Goal: Answer question/provide support: Share knowledge or assist other users

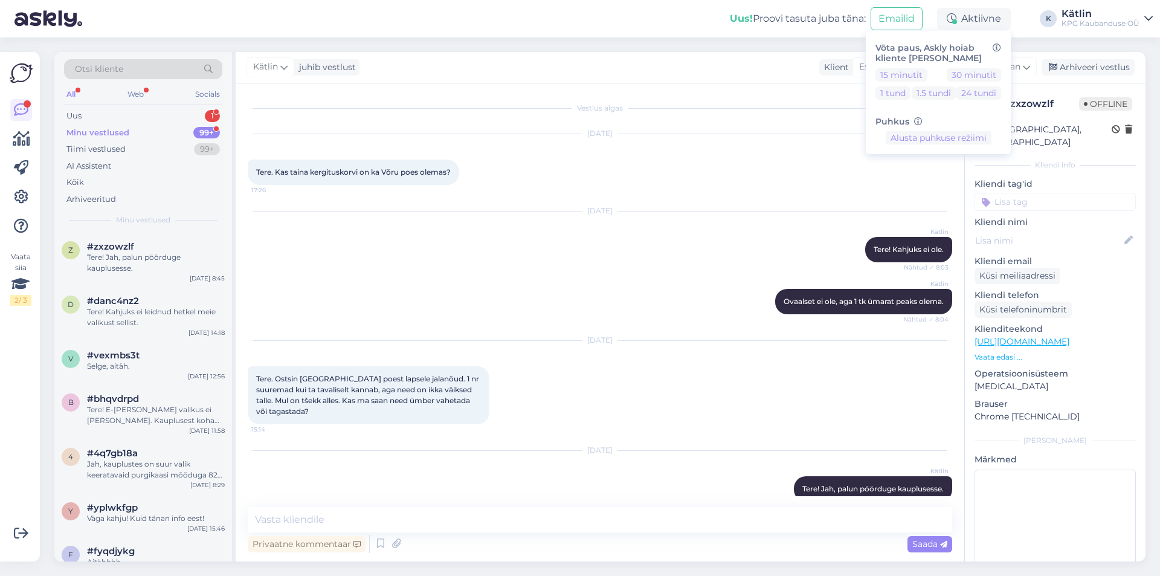
scroll to position [19, 0]
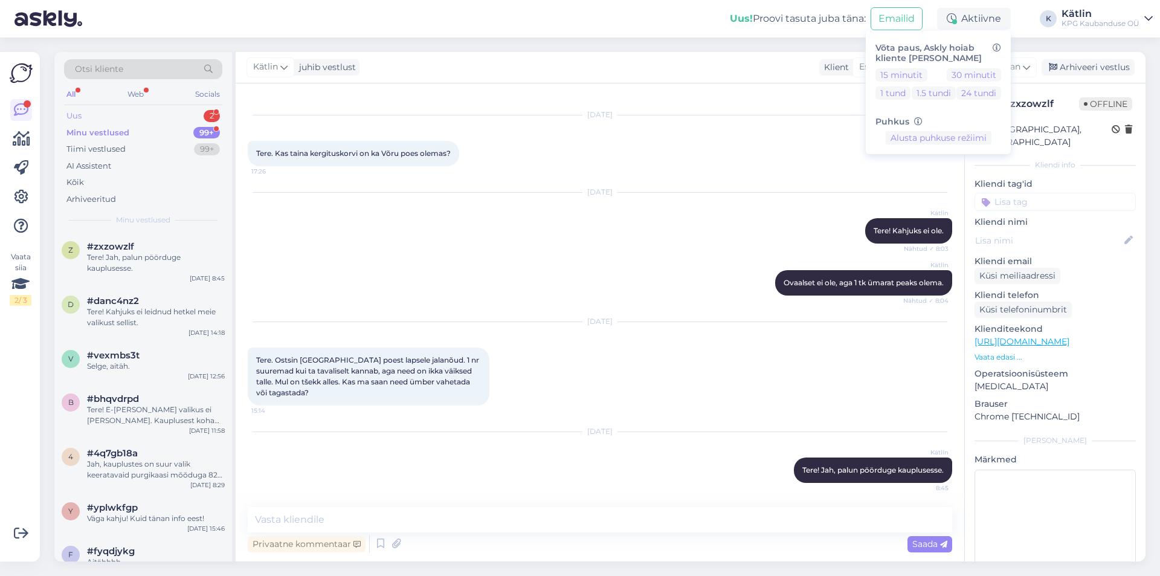
click at [163, 114] on div "Uus 2" at bounding box center [143, 116] width 158 height 17
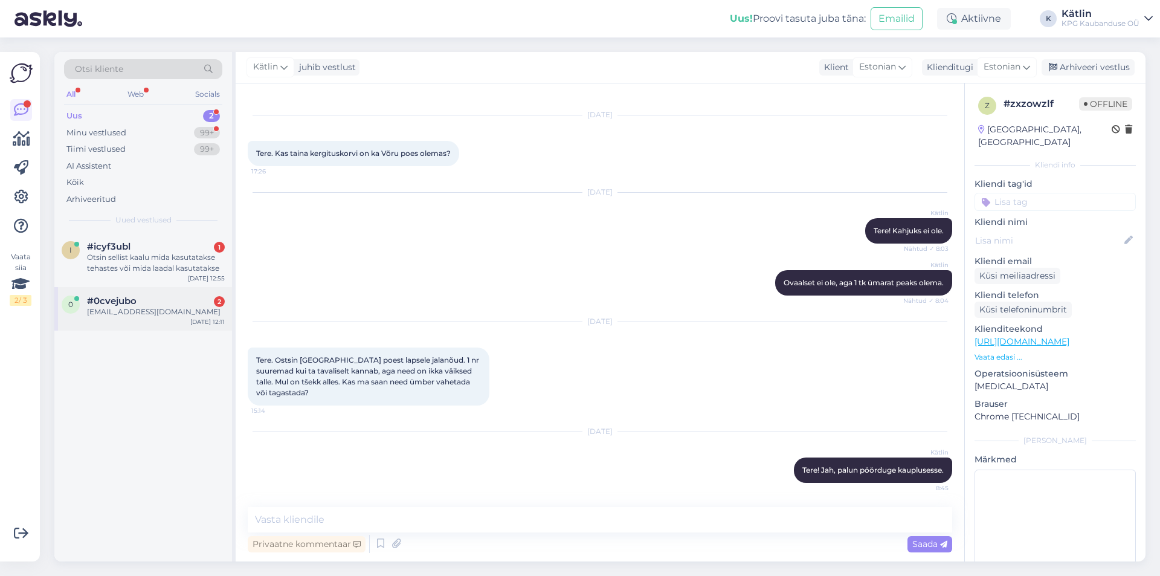
click at [175, 316] on div "[EMAIL_ADDRESS][DOMAIN_NAME]" at bounding box center [156, 311] width 138 height 11
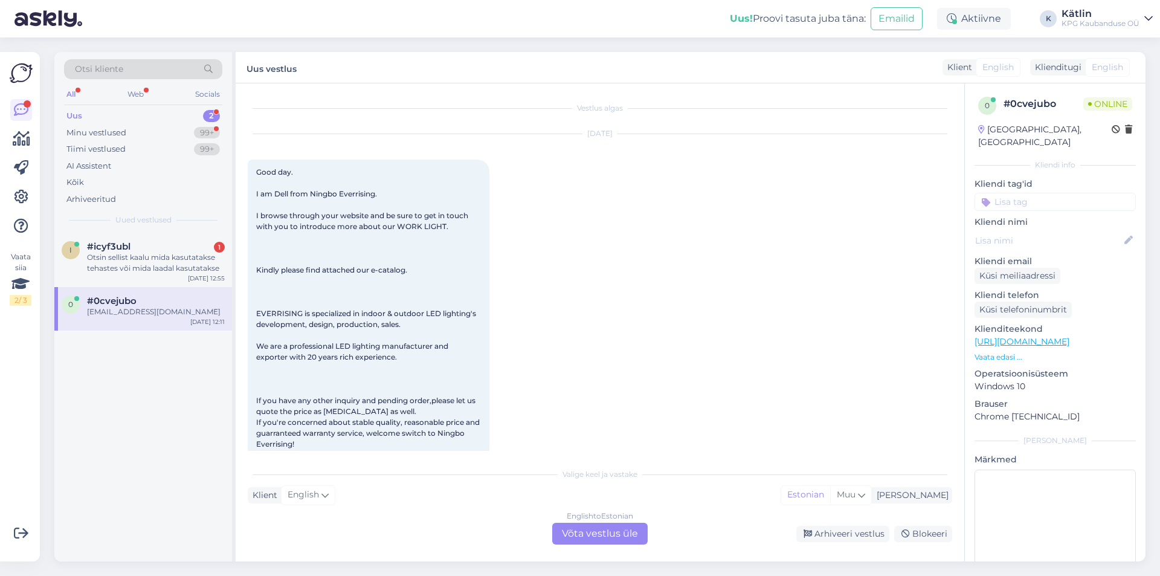
scroll to position [146, 0]
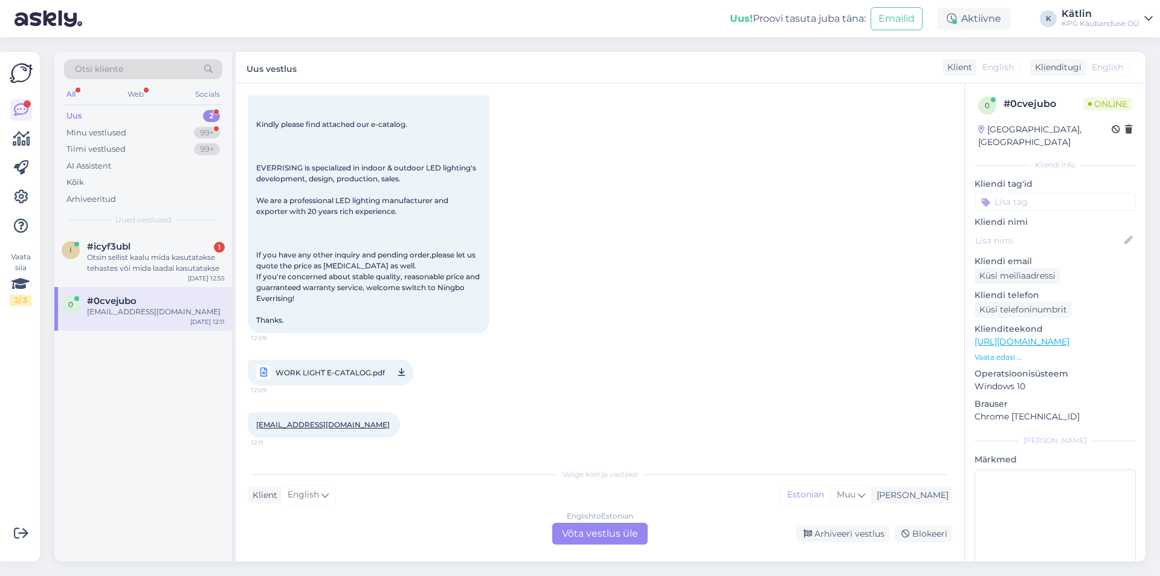
click at [572, 530] on div "English to Estonian Võta vestlus üle" at bounding box center [599, 534] width 95 height 22
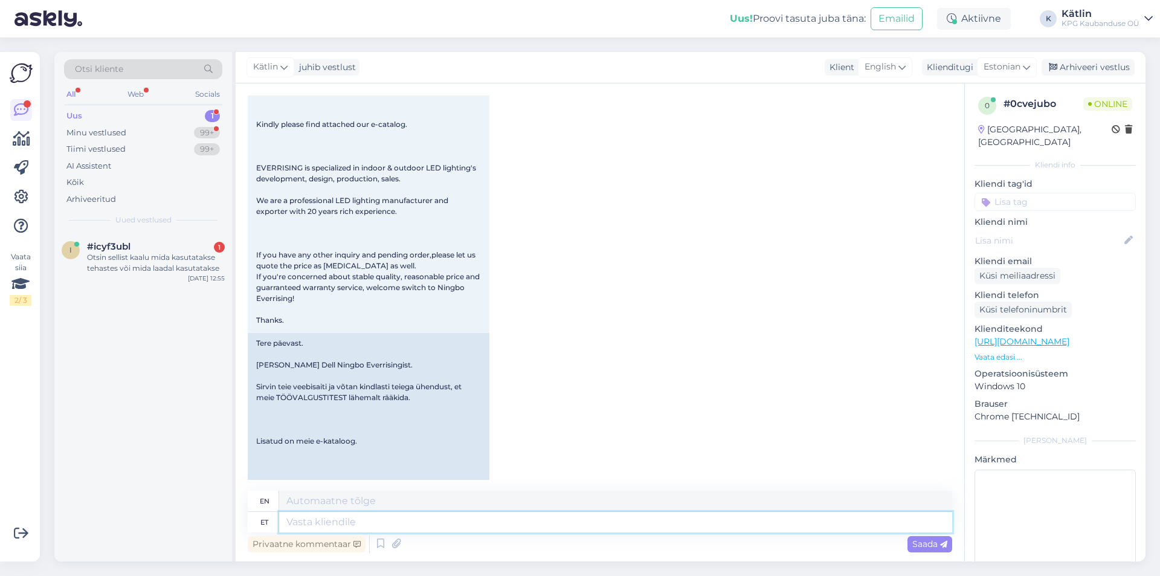
click at [362, 522] on textarea at bounding box center [615, 522] width 673 height 21
type textarea "Please"
type textarea "P"
type textarea "Palun saatke o"
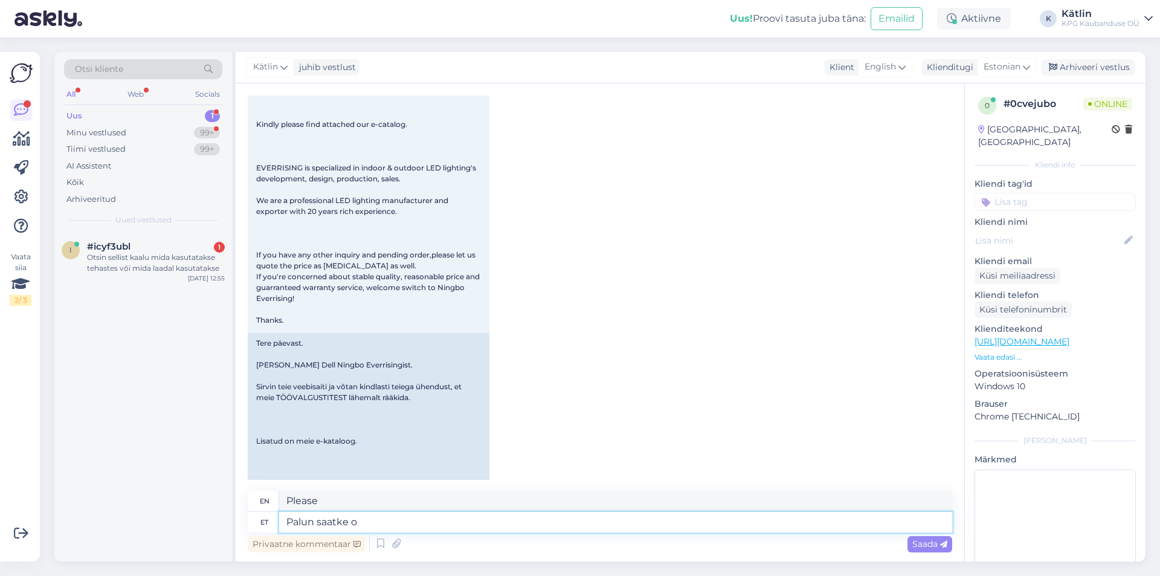
type textarea "Please send"
type textarea "Palun saatke oma p"
type textarea "Please send your"
type textarea "Palun saatke oma pakkumine mei"
type textarea "Please send your offer."
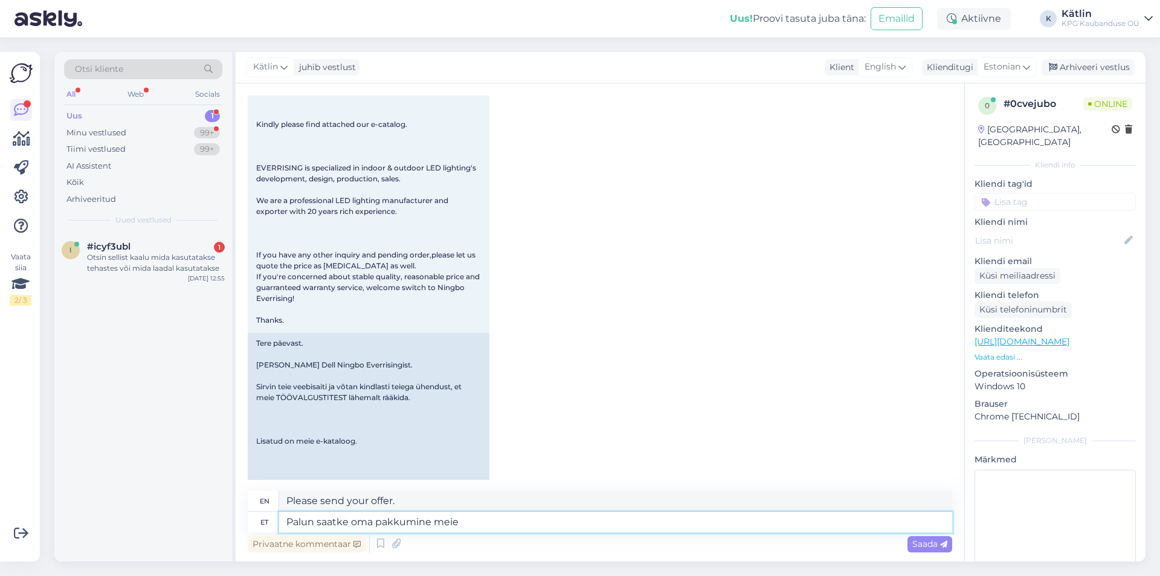
type textarea "Palun saatke oma pakkumine meie ü"
type textarea "Please send your offer to us"
type textarea "Palun saatke oma pakkumine meie üldmeilile: po"
type textarea "Please send your offer to our general email:"
type textarea "Palun saatke oma pakkumine meie üldmeilile: kpg"
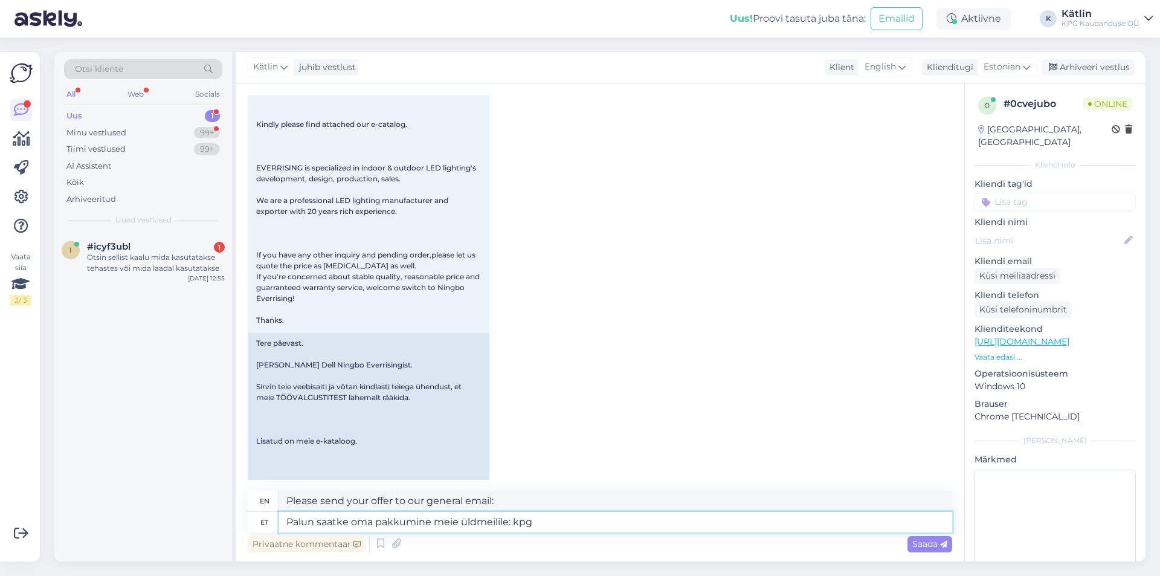
type textarea "Please send your offer to our general email: kpg"
type textarea "Palun saatke oma pakkumine meie üldmeilile: [EMAIL_ADDRESS][DOMAIN_NAME]"
type textarea "Please send your offer to our general email: [EMAIL_ADDRESS][DOMAIN_NAME]"
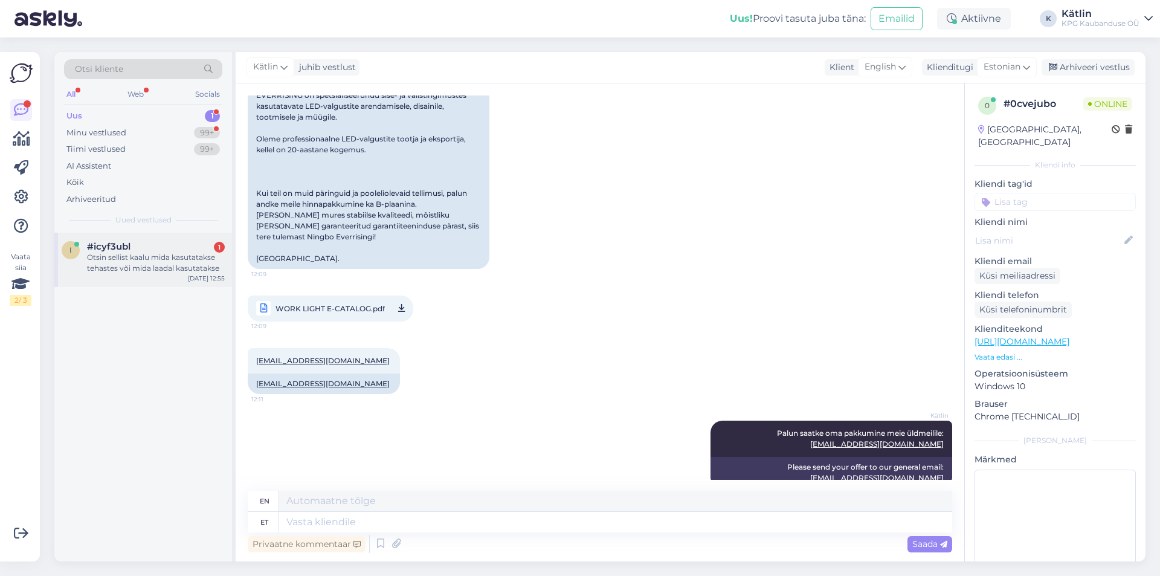
click at [160, 271] on div "Otsin sellist kaalu mida kasutatakse tehastes või mida laadal kasutatakse" at bounding box center [156, 263] width 138 height 22
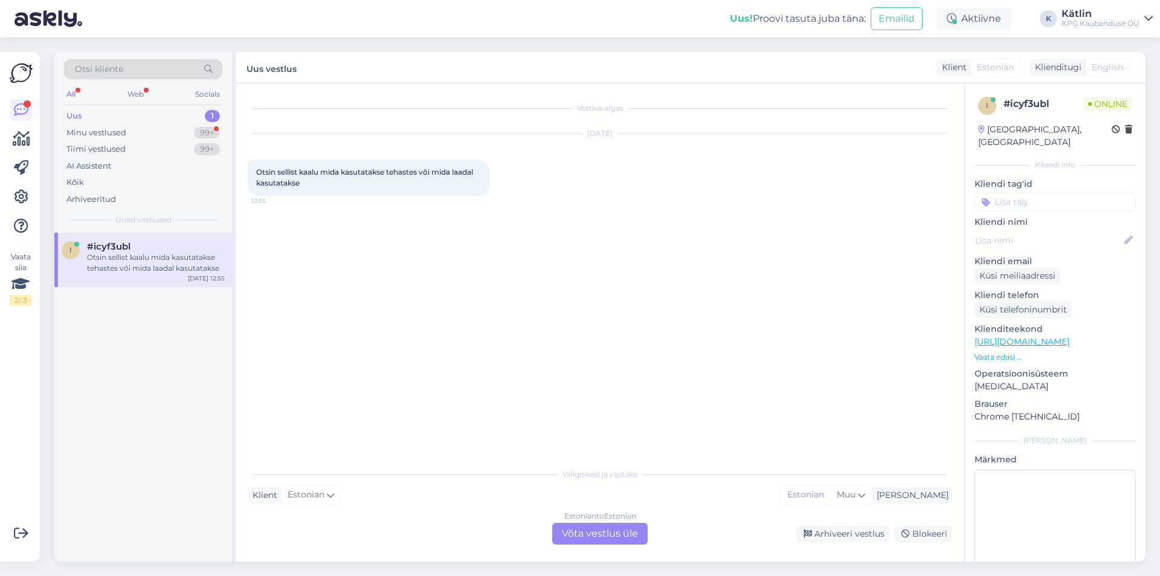
scroll to position [0, 0]
click at [592, 528] on div "Estonian to Estonian Võta vestlus üle" at bounding box center [599, 534] width 95 height 22
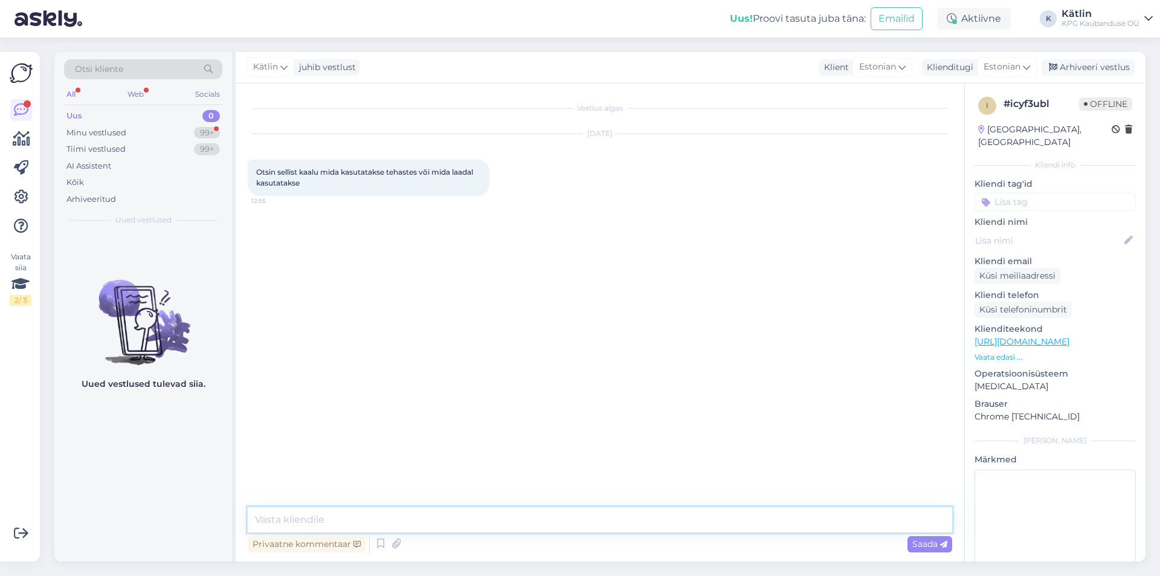
click at [309, 528] on textarea at bounding box center [600, 519] width 705 height 25
type textarea "Tere!"
type textarea "Millist täpsemalt mõtlete? Hetkel ei saa aru."
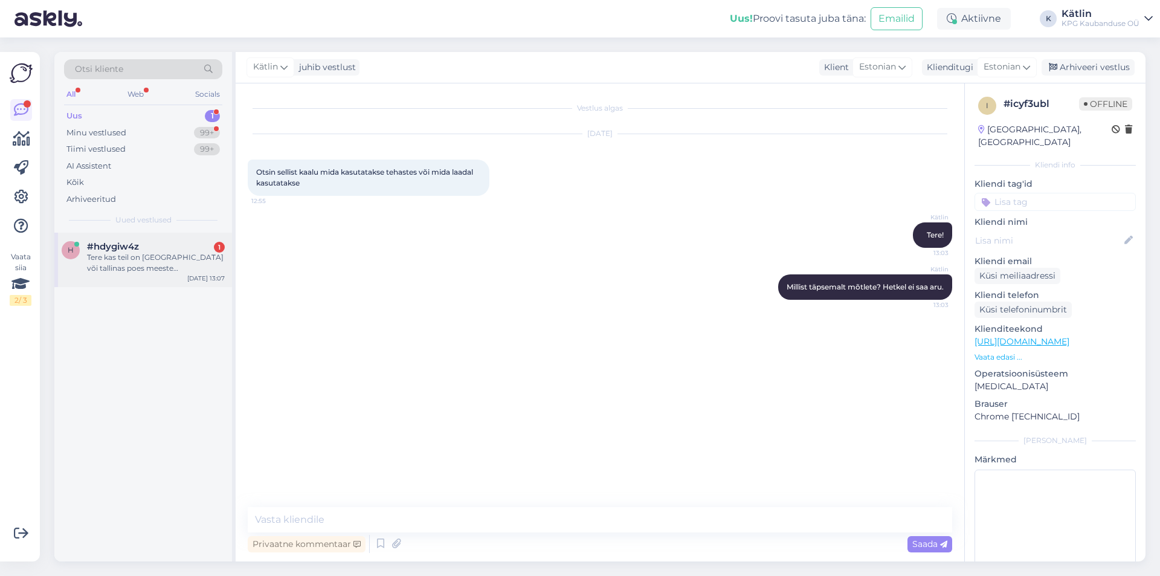
click at [138, 273] on div "Tere kas teil on [GEOGRAPHIC_DATA] või tallinas poes meeste maikasid/alussärke,…" at bounding box center [156, 263] width 138 height 22
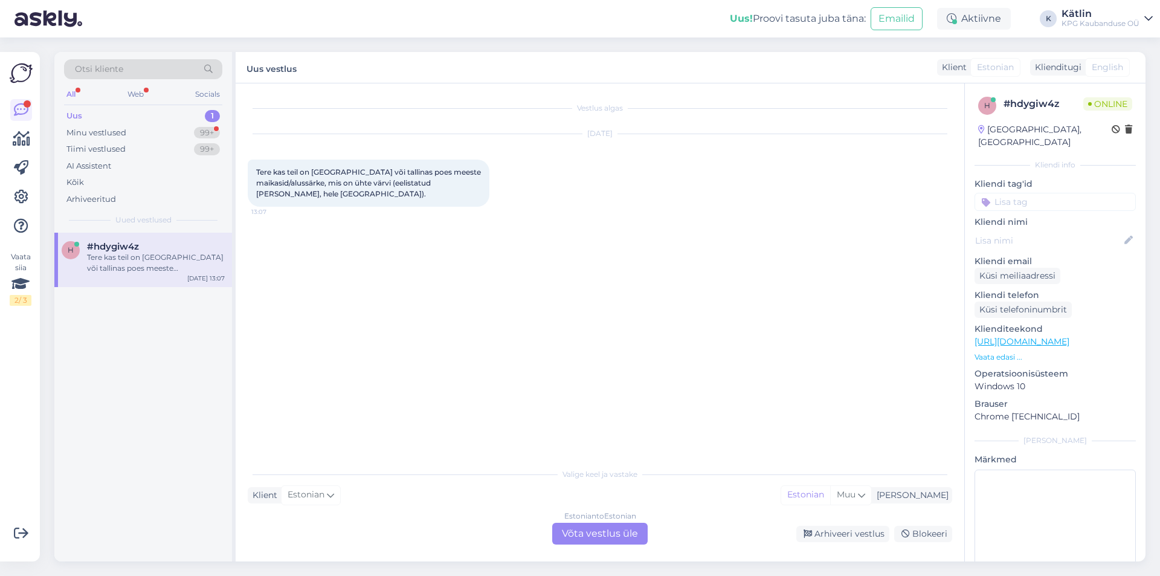
click at [592, 528] on div "Estonian to Estonian Võta vestlus üle" at bounding box center [599, 534] width 95 height 22
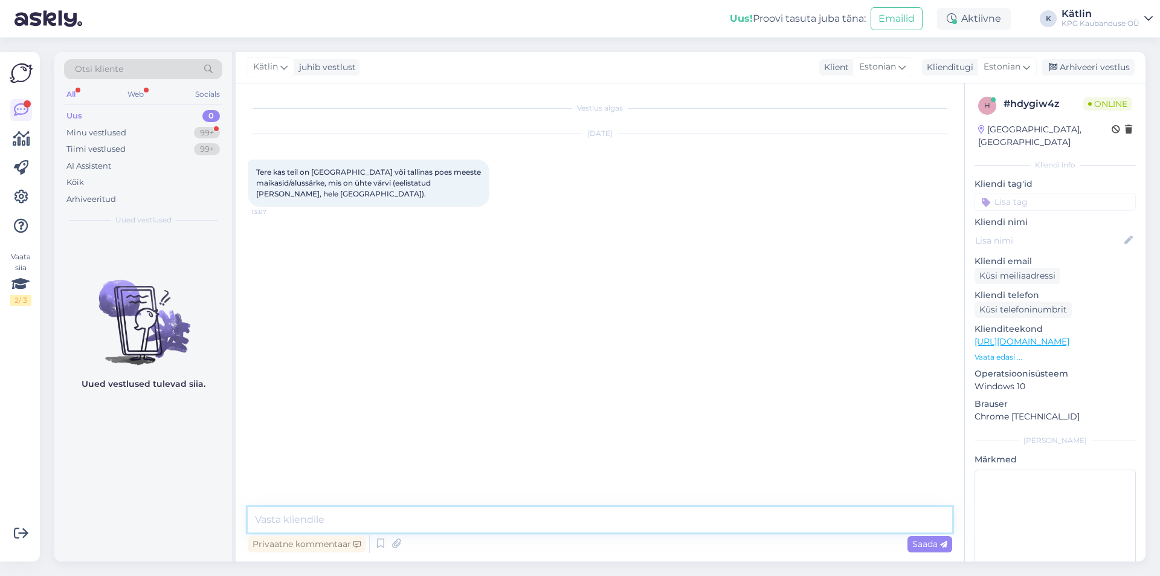
click at [424, 511] on textarea at bounding box center [600, 519] width 705 height 25
drag, startPoint x: 368, startPoint y: 513, endPoint x: 286, endPoint y: 512, distance: 81.6
click at [286, 512] on textarea "Tere! Palun helistage endale sobivas" at bounding box center [600, 519] width 705 height 25
type textarea "Tere! Jah, on meie valikus olemas, hall või valge."
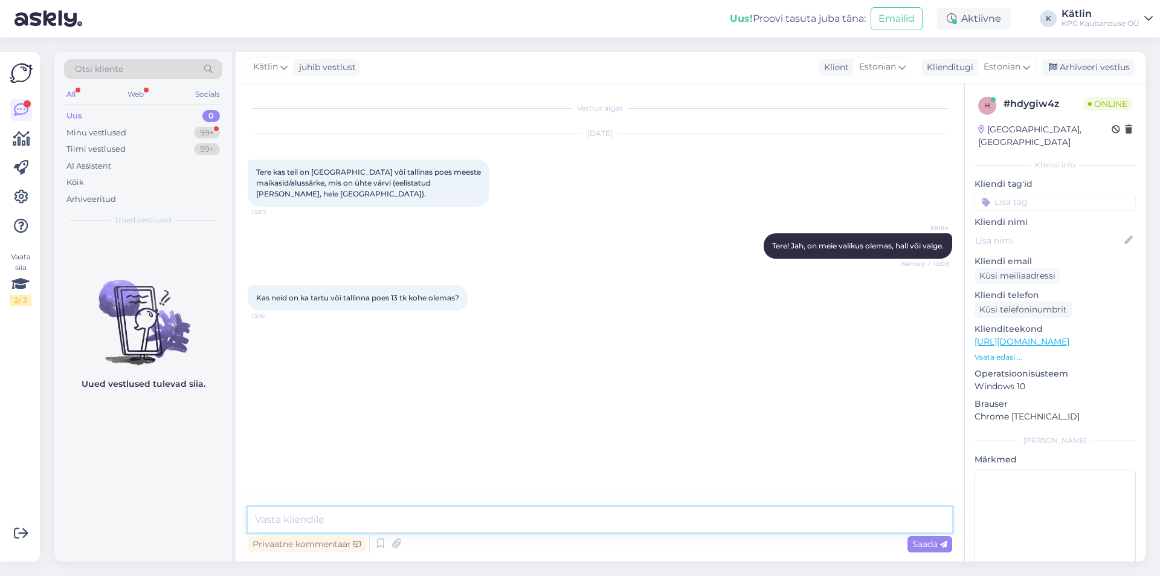
click at [287, 519] on textarea at bounding box center [600, 519] width 705 height 25
type textarea "Mis suurus?"
click at [387, 516] on textarea at bounding box center [600, 519] width 705 height 25
paste textarea "[URL][DOMAIN_NAME]"
type textarea "[URL][DOMAIN_NAME]"
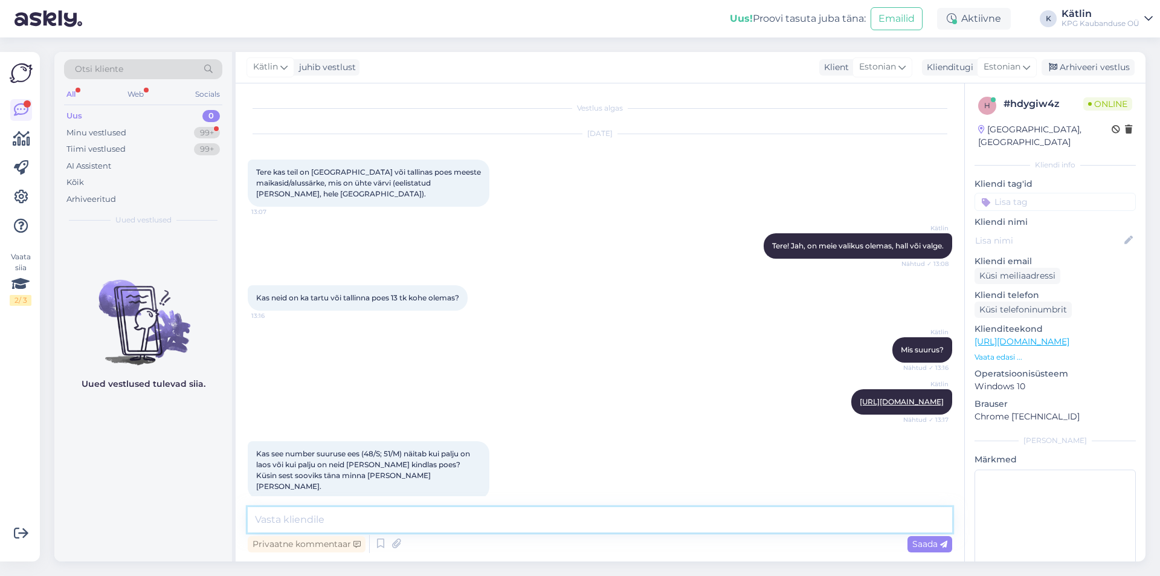
scroll to position [16, 0]
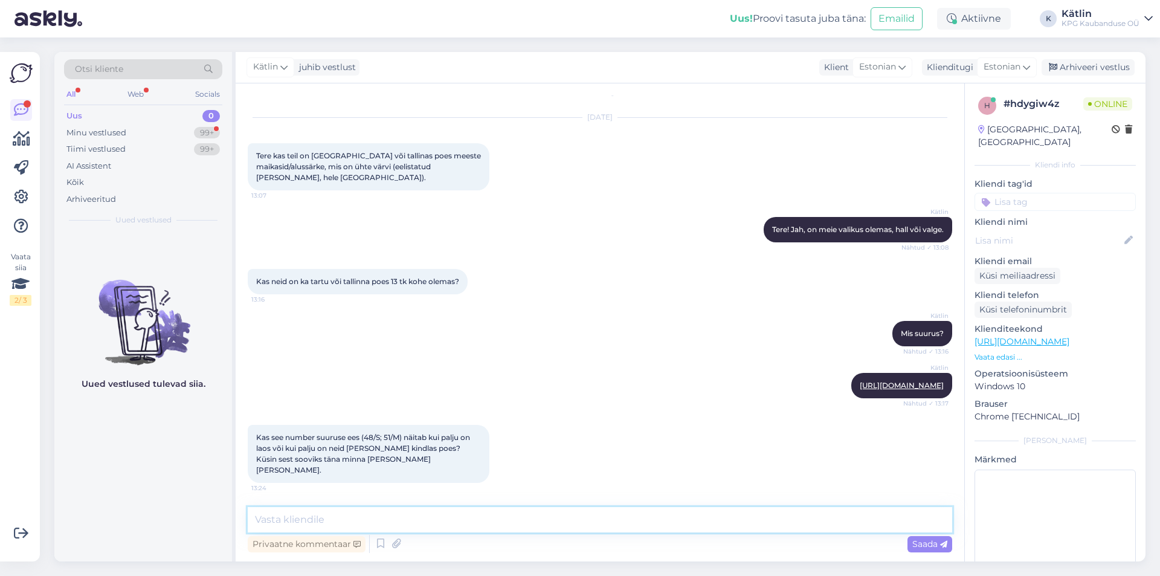
click at [307, 517] on textarea at bounding box center [600, 519] width 705 height 25
type textarea "See on suurus"
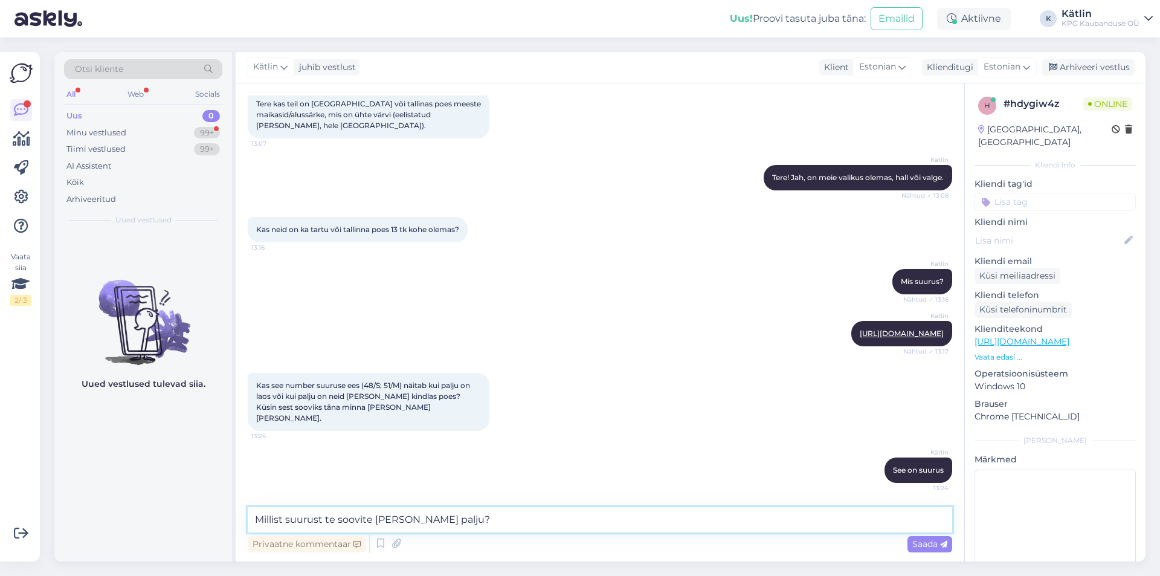
type textarea "Millist suurust te soovite [PERSON_NAME] palju?"
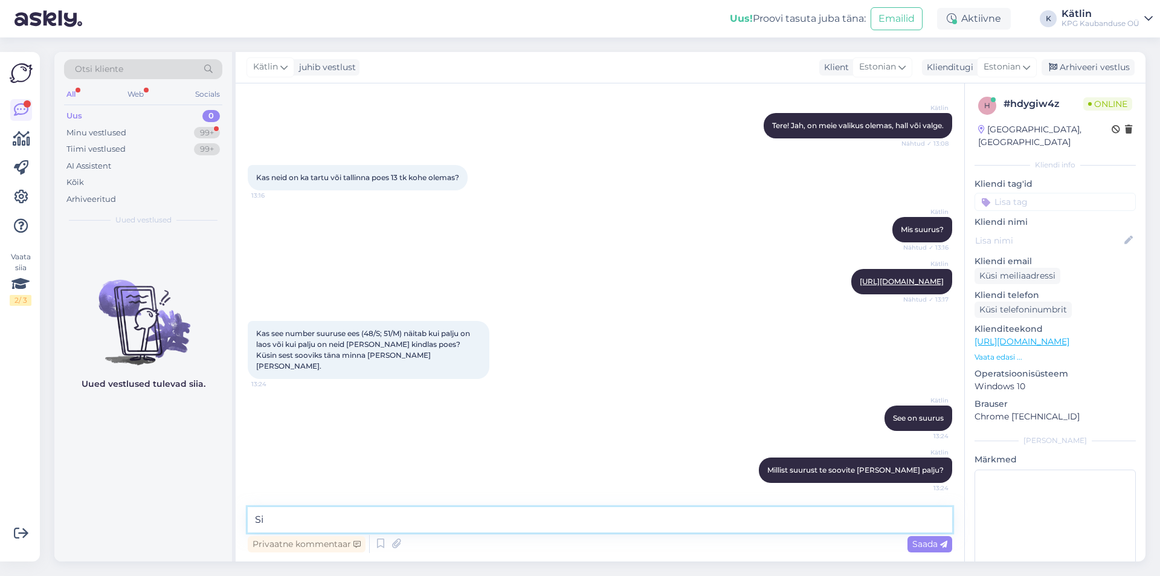
type textarea "S"
click at [379, 526] on textarea at bounding box center [600, 519] width 705 height 25
click at [87, 138] on div "Minu vestlused 99+" at bounding box center [143, 133] width 158 height 17
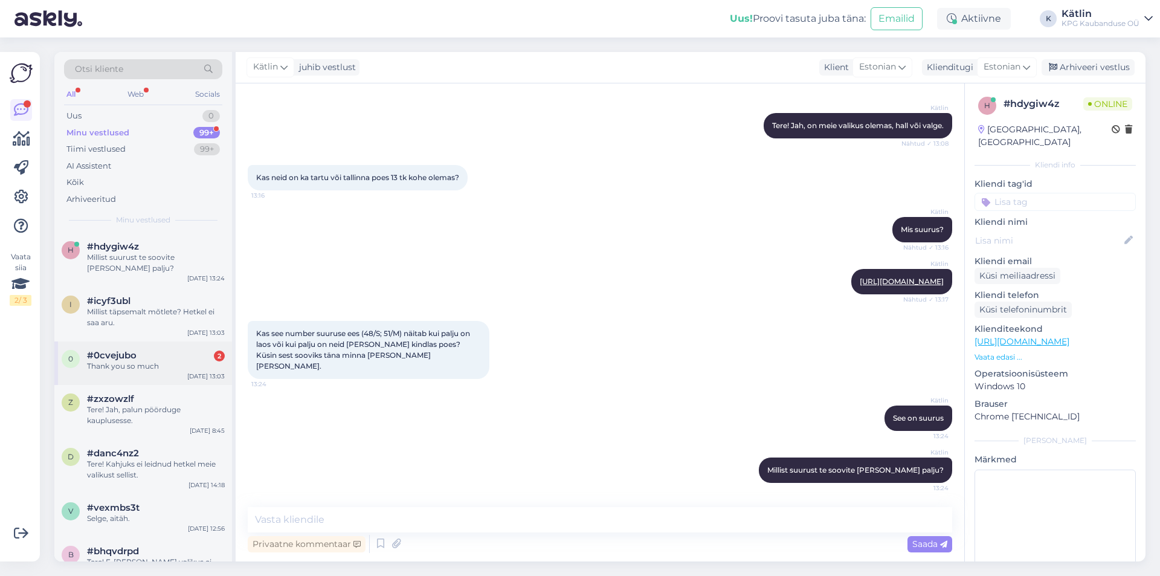
click at [132, 363] on div "0 #0cvejubo 2 Thank you so much [DATE] 13:03" at bounding box center [143, 363] width 178 height 44
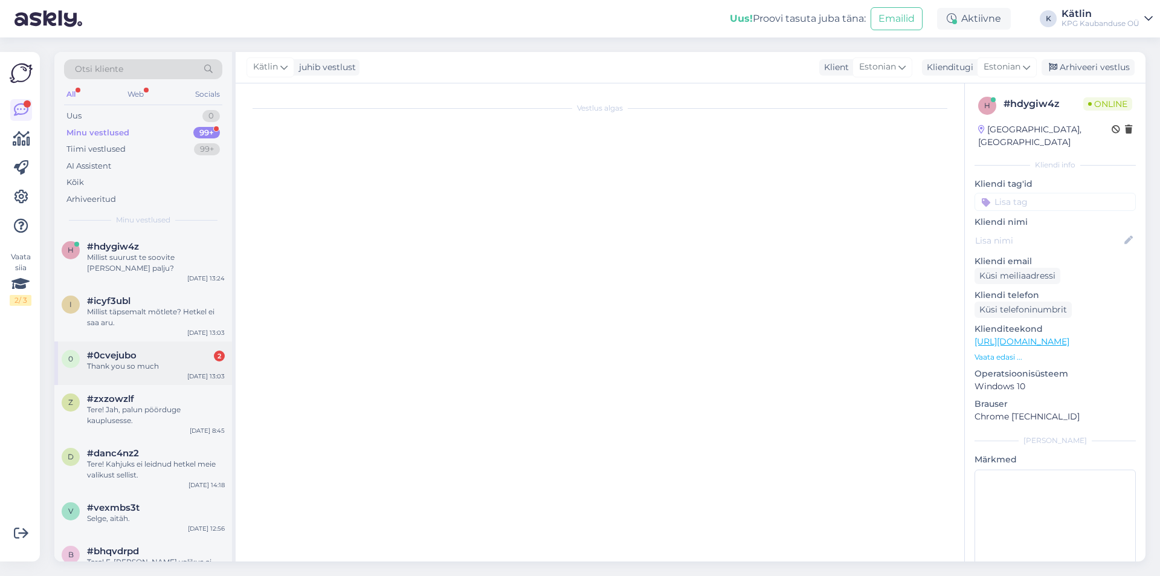
scroll to position [680, 0]
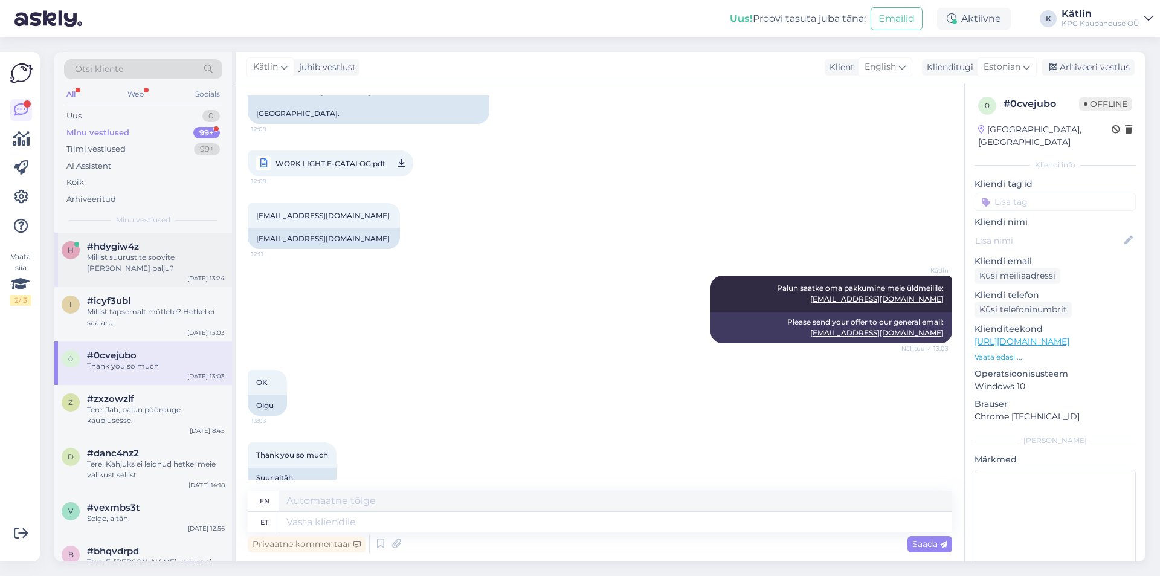
click at [117, 253] on div "Millist suurust te soovite [PERSON_NAME] palju?" at bounding box center [156, 263] width 138 height 22
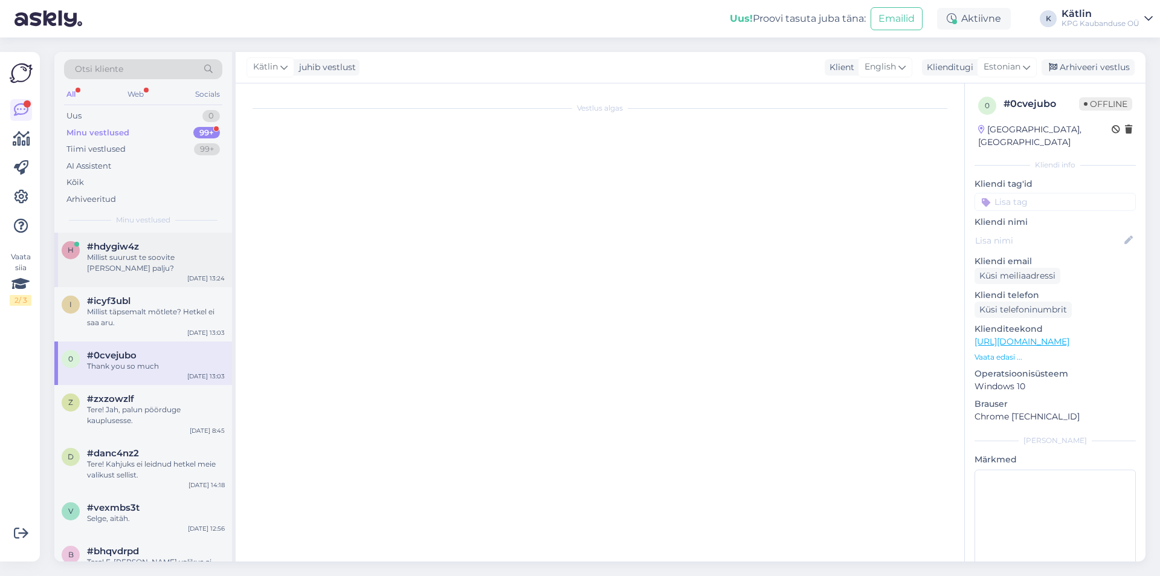
scroll to position [120, 0]
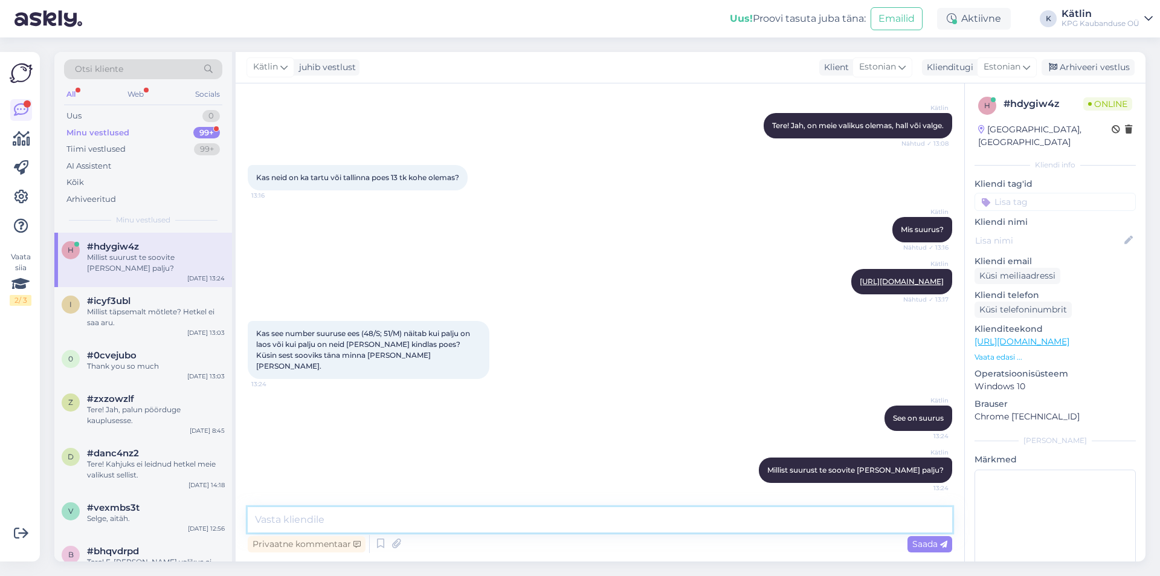
click at [496, 523] on textarea at bounding box center [600, 519] width 705 height 25
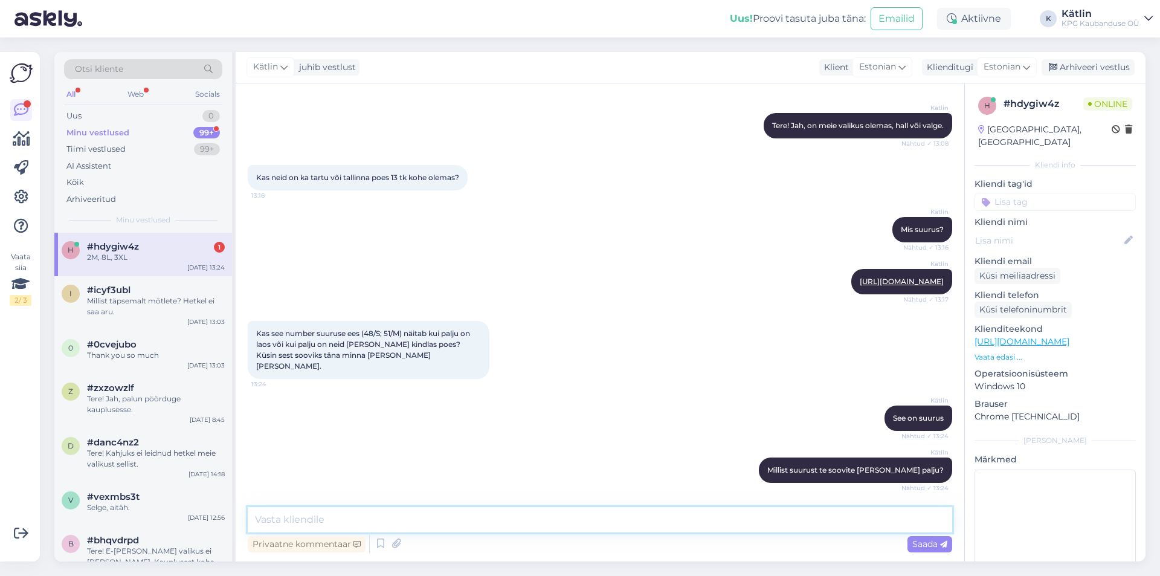
scroll to position [172, 0]
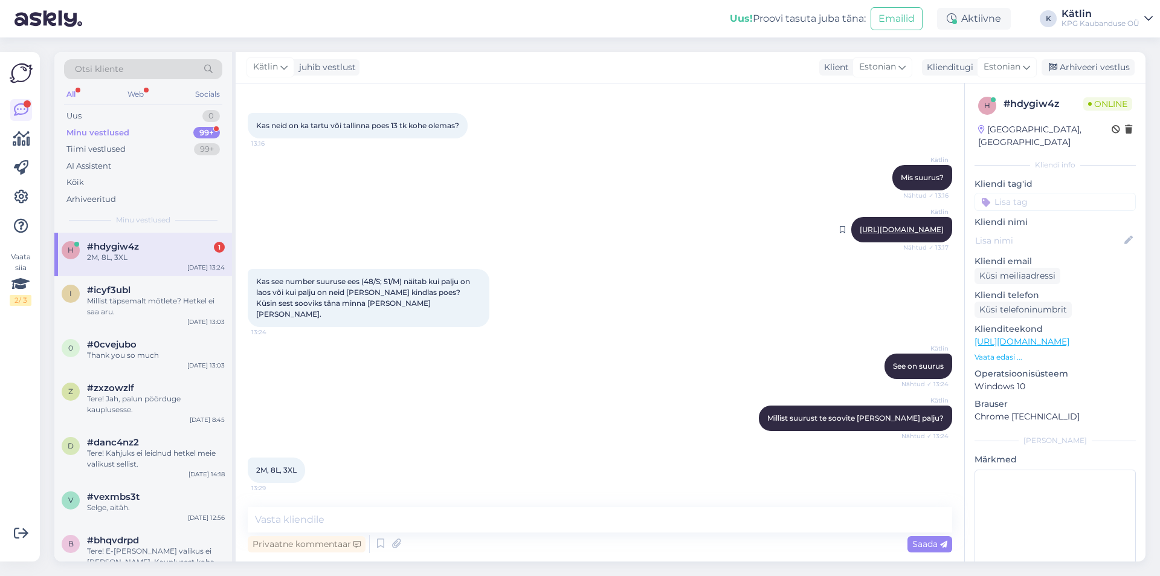
click at [860, 227] on link "[URL][DOMAIN_NAME]" at bounding box center [902, 229] width 84 height 9
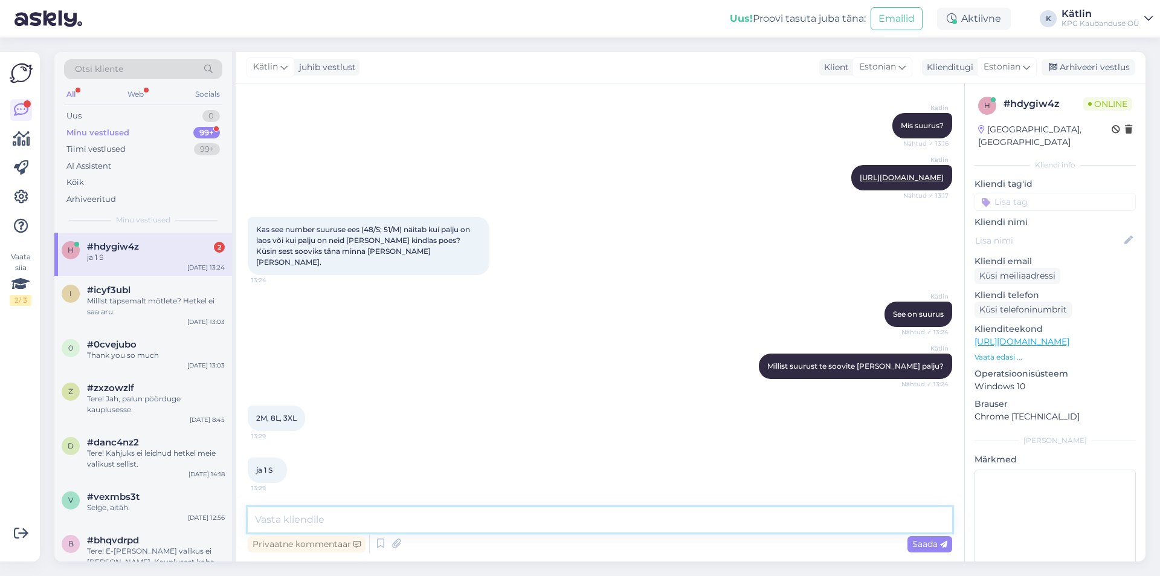
click at [290, 520] on textarea at bounding box center [600, 519] width 705 height 25
click at [305, 512] on textarea at bounding box center [600, 519] width 705 height 25
click at [628, 519] on textarea "Täpselt selliseid koguseid ei ole kusagil poes kohe olemas, nt Tähesaju M -" at bounding box center [600, 519] width 705 height 25
type textarea "Täpselt selliseid koguseid ei ole kusagil poes kohe olemas, nt Tähesaju M - 6 t…"
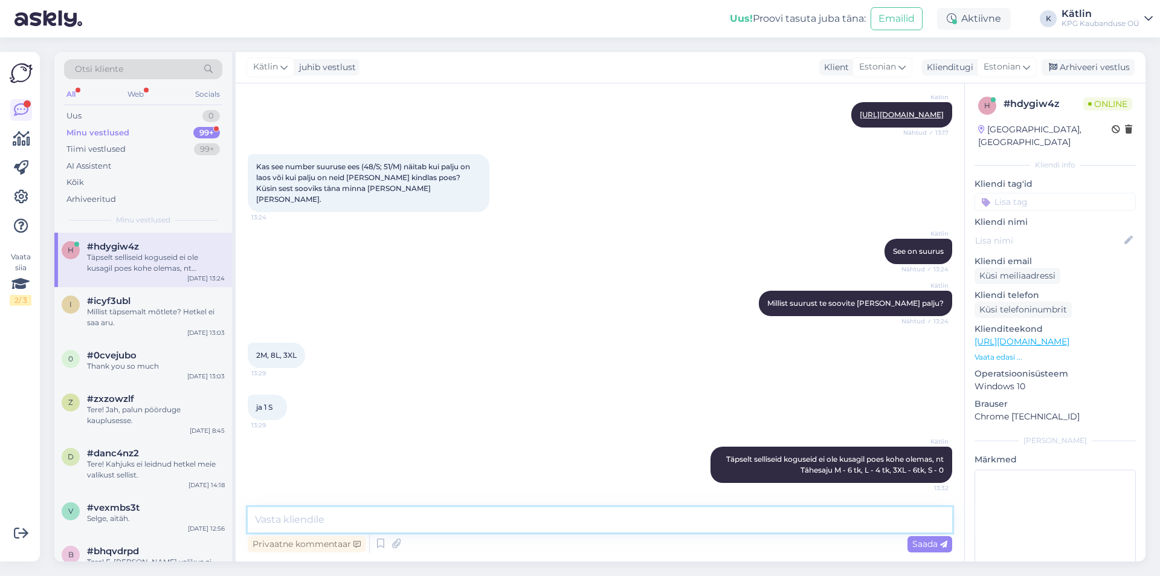
click at [473, 516] on textarea at bounding box center [600, 519] width 705 height 25
type textarea "Võimalik, et saate kombineerida valge + [PERSON_NAME] saate siis soovitud kogus…"
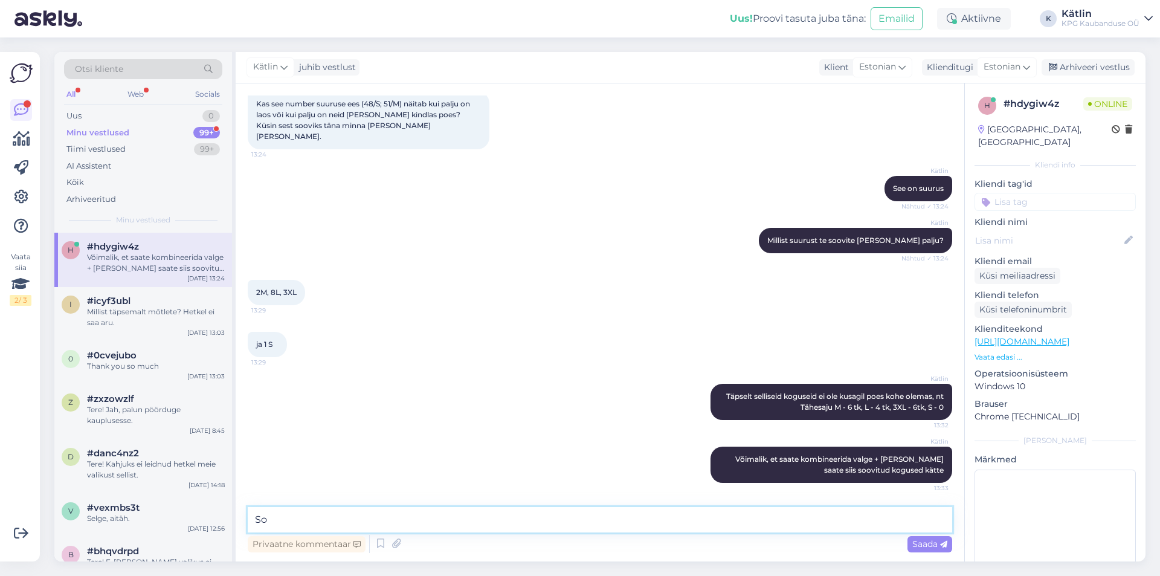
type textarea "S"
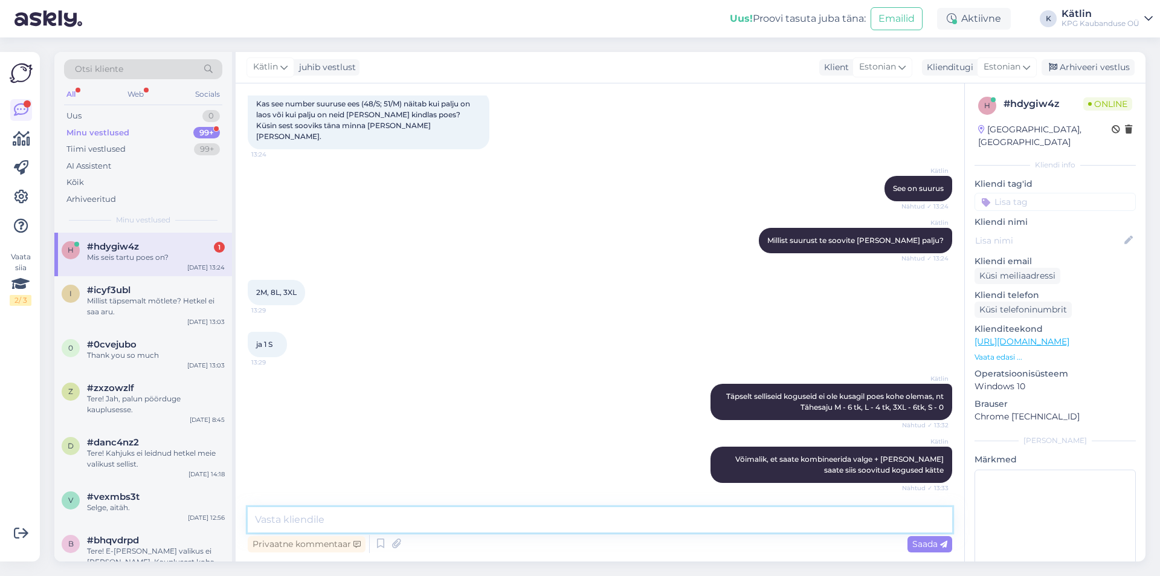
scroll to position [402, 0]
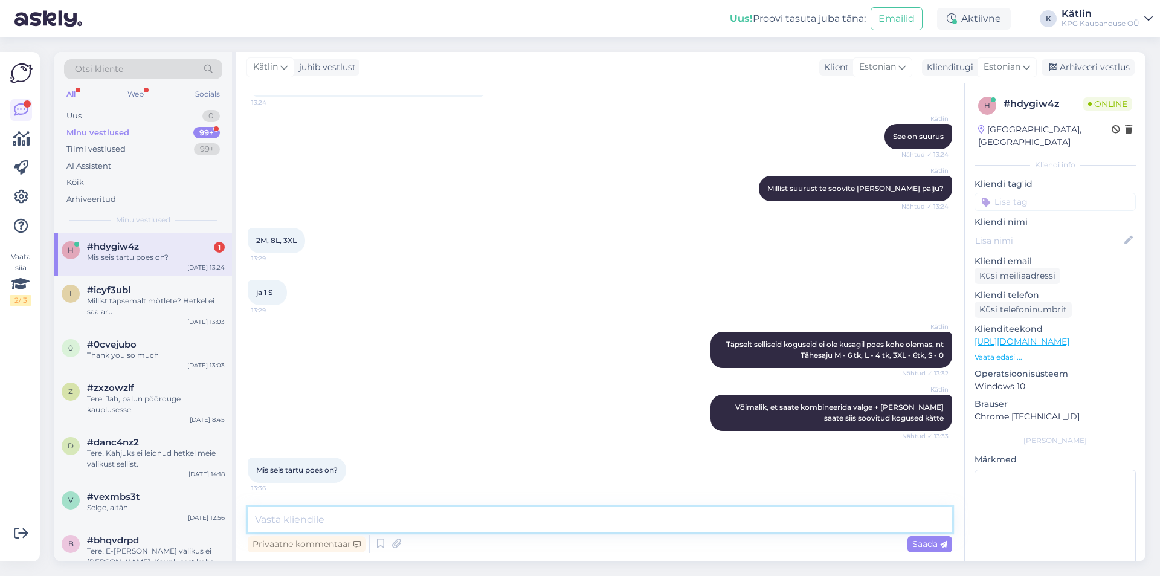
click at [342, 524] on textarea at bounding box center [600, 519] width 705 height 25
click at [392, 516] on textarea at bounding box center [600, 519] width 705 height 25
type textarea "M - 1 tk, L - 5 tk, 3XL - 4 tk, S - 4 tk"
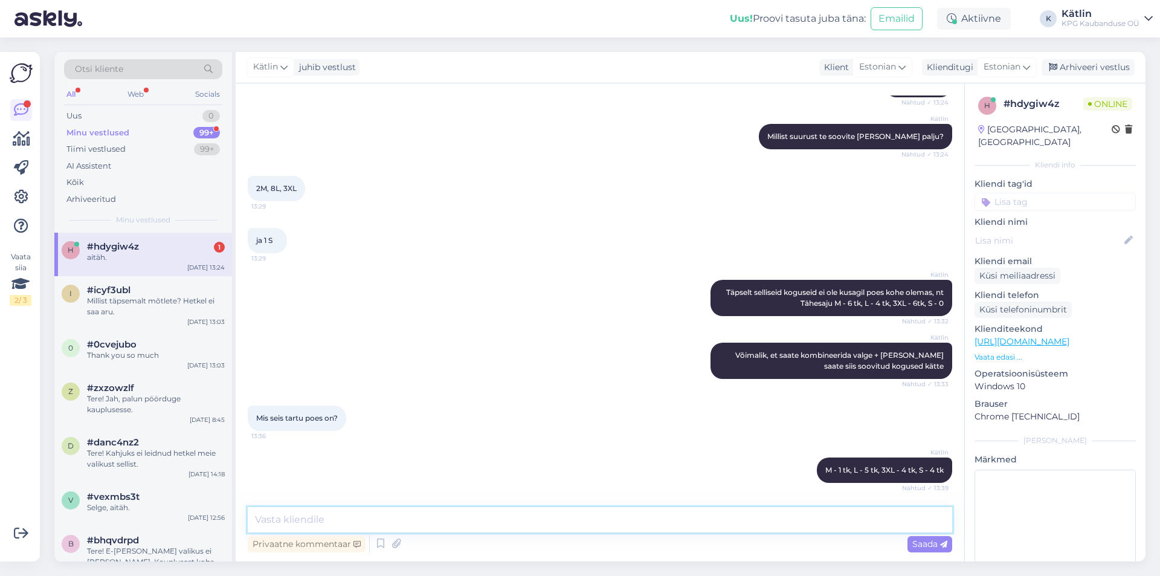
scroll to position [506, 0]
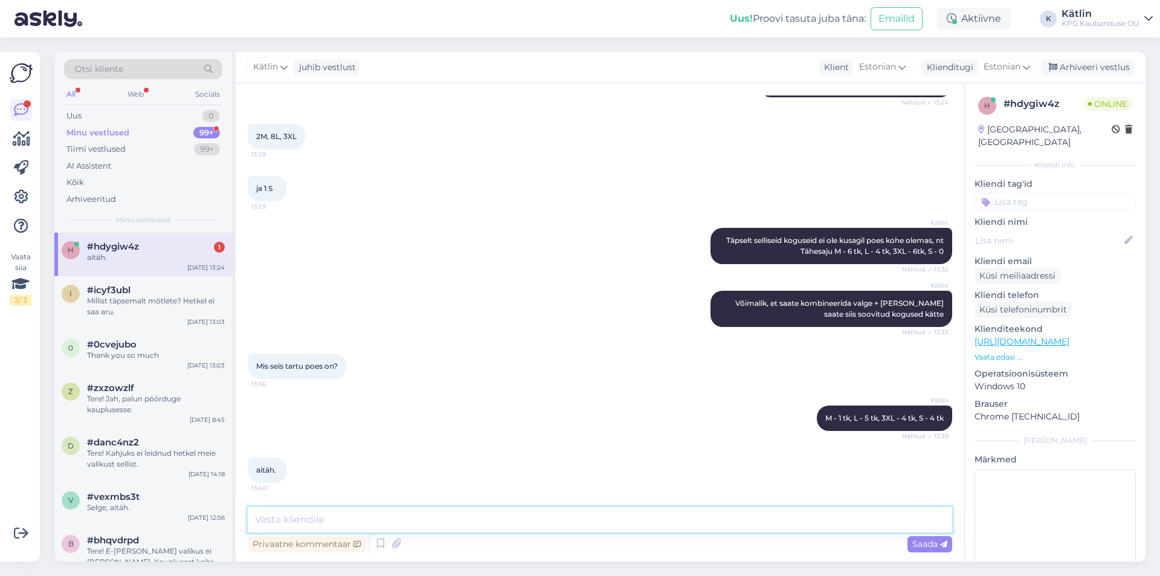
click at [331, 523] on textarea at bounding box center [600, 519] width 705 height 25
click at [275, 519] on textarea at bounding box center [600, 519] width 705 height 25
click at [411, 211] on div "ja 1 S 13:29" at bounding box center [600, 189] width 705 height 52
click at [298, 526] on textarea at bounding box center [600, 519] width 705 height 25
click at [363, 429] on div "Kätlin M - 1 tk, L - 5 tk, 3XL - 4 tk, S - 4 tk Nähtud ✓ 13:39" at bounding box center [600, 418] width 705 height 52
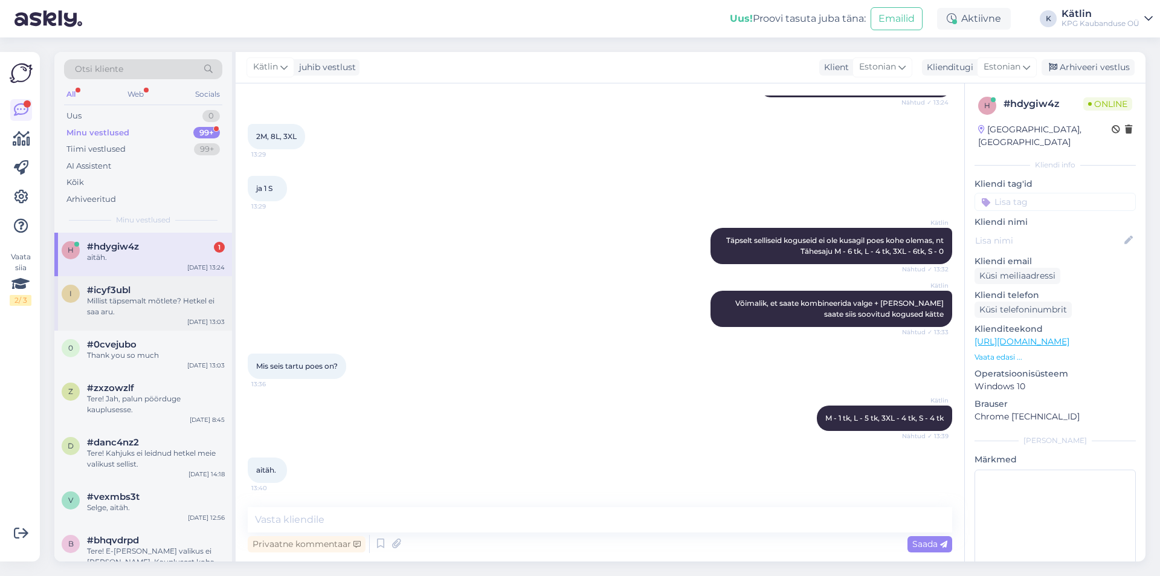
click at [178, 285] on div "#icyf3ubl" at bounding box center [156, 290] width 138 height 11
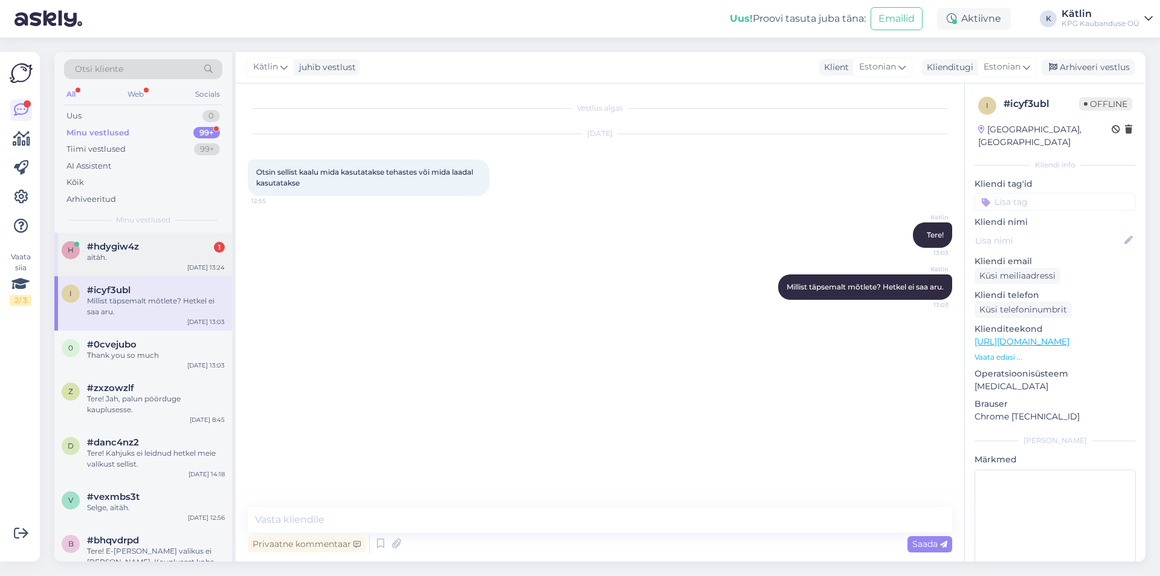
scroll to position [0, 0]
click at [178, 257] on div "aitäh." at bounding box center [156, 257] width 138 height 11
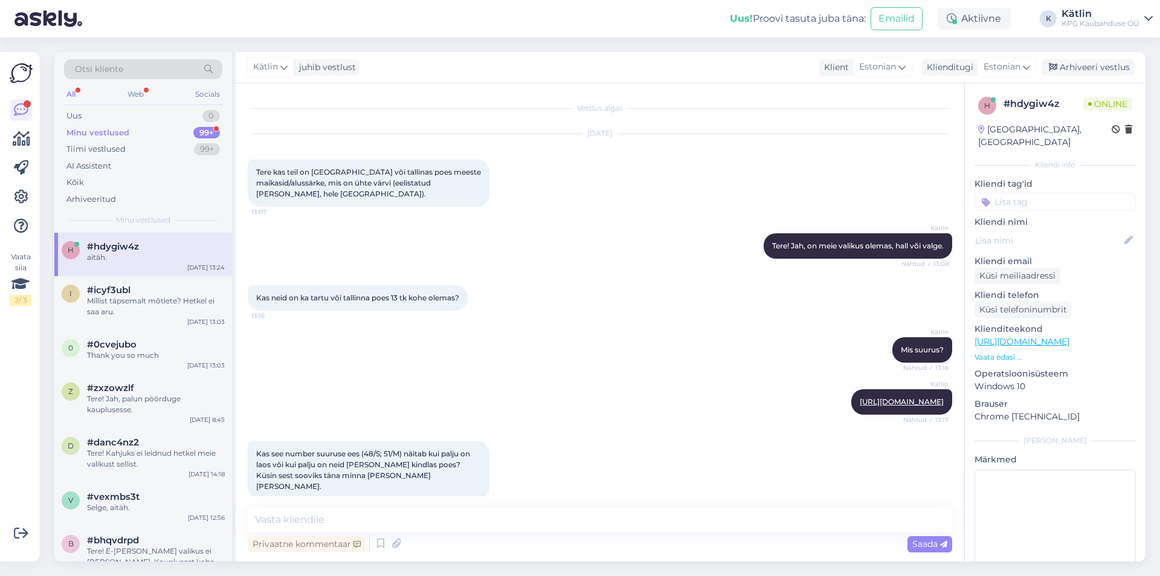
scroll to position [469, 0]
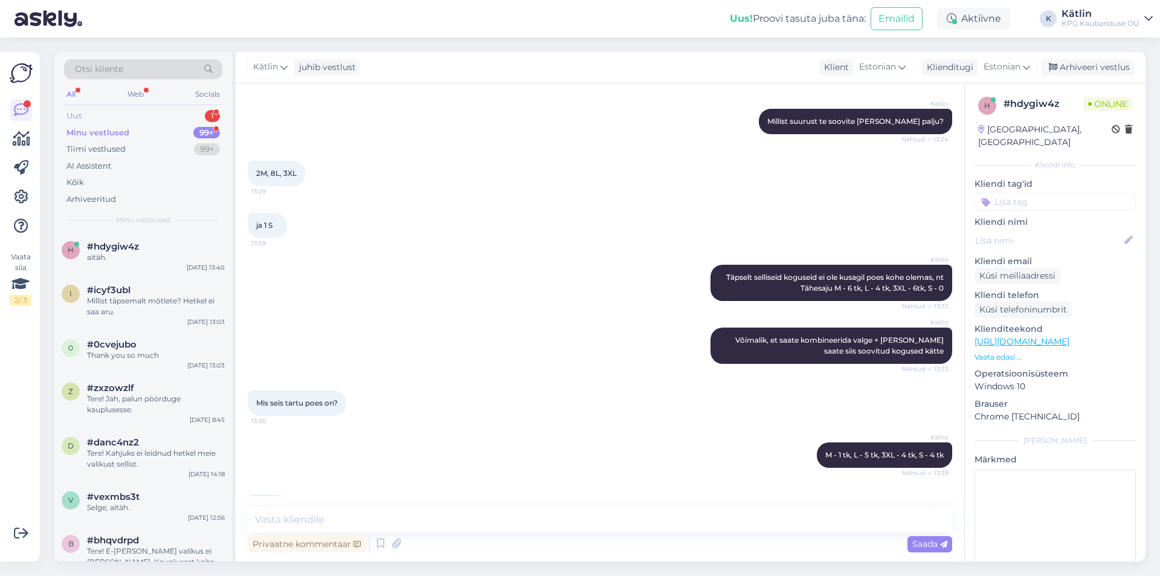
click at [131, 116] on div "Uus 1" at bounding box center [143, 116] width 158 height 17
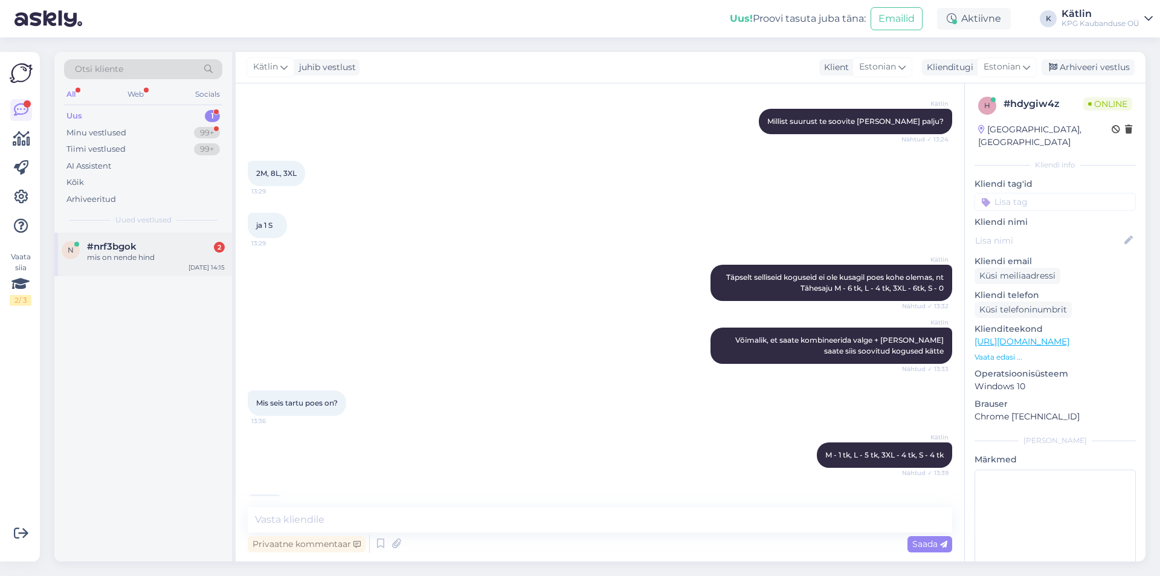
click at [154, 248] on div "#nrf3bgok 2" at bounding box center [156, 246] width 138 height 11
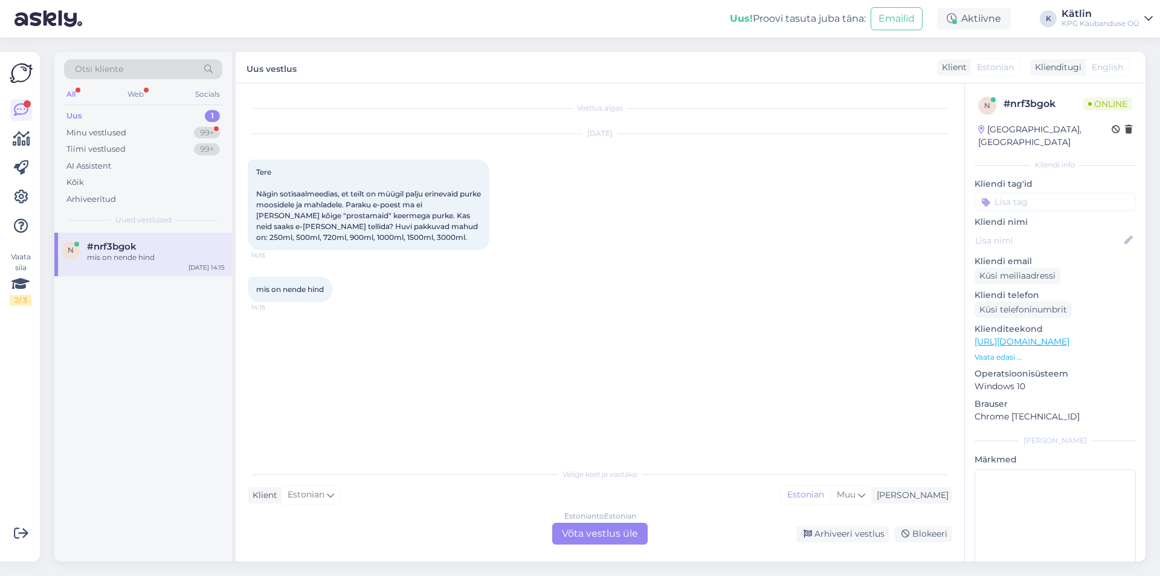
scroll to position [0, 0]
click at [592, 524] on div "Estonian to Estonian Võta vestlus üle" at bounding box center [599, 534] width 95 height 22
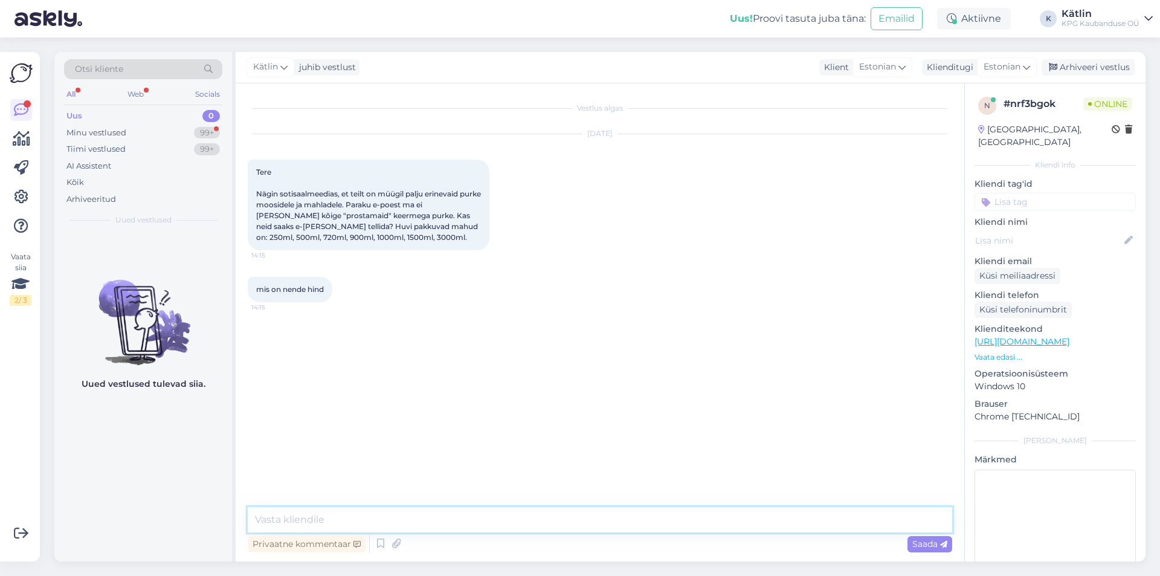
click at [568, 521] on textarea at bounding box center [600, 519] width 705 height 25
click at [355, 523] on textarea "Tere! Kahjuks ei saa. Hoidistamiseks mõeldud purgid/pudelid on meil suures vali…" at bounding box center [600, 519] width 705 height 25
click at [367, 494] on textarea "Tere! Kahjuks ei saa. Hoidistamiseks mõeldud purgid/pudelid on meil suures vali…" at bounding box center [600, 513] width 705 height 40
type textarea "Tere! Kahjuks ei saa neid e-poest. Hoidistamiseks mõeldud purgid/pudelid on mei…"
click at [586, 520] on textarea "Tere! Kahjuks ei saa neid e-poest. Hoidistamiseks mõeldud purgid/pudelid on mei…" at bounding box center [600, 513] width 705 height 40
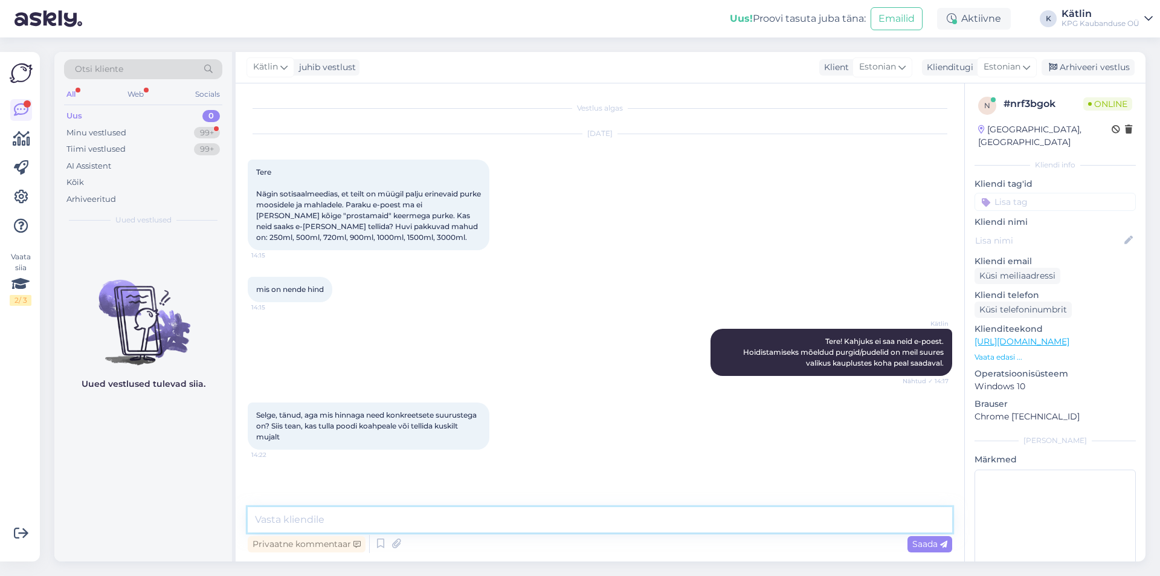
click at [289, 520] on textarea at bounding box center [600, 519] width 705 height 25
type textarea "Hinnad alagavad 0.35€/tk 250 ml"
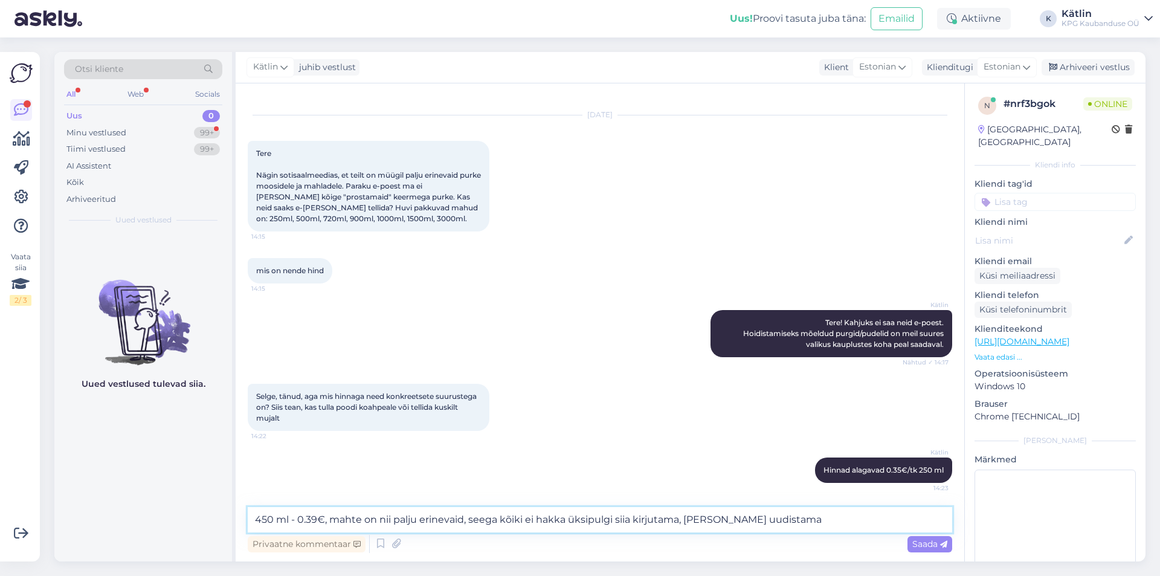
drag, startPoint x: 785, startPoint y: 519, endPoint x: 688, endPoint y: 520, distance: 96.7
click at [688, 519] on textarea "450 ml - 0.39€, mahte on nii palju erinevaid, seega kõiki ei hakka üksipulgi si…" at bounding box center [600, 519] width 705 height 25
click at [332, 522] on textarea "450 ml - 0.39€, mahte on nii palju erinevaid, seega kõiki ei hakka üksipulgi si…" at bounding box center [600, 519] width 705 height 25
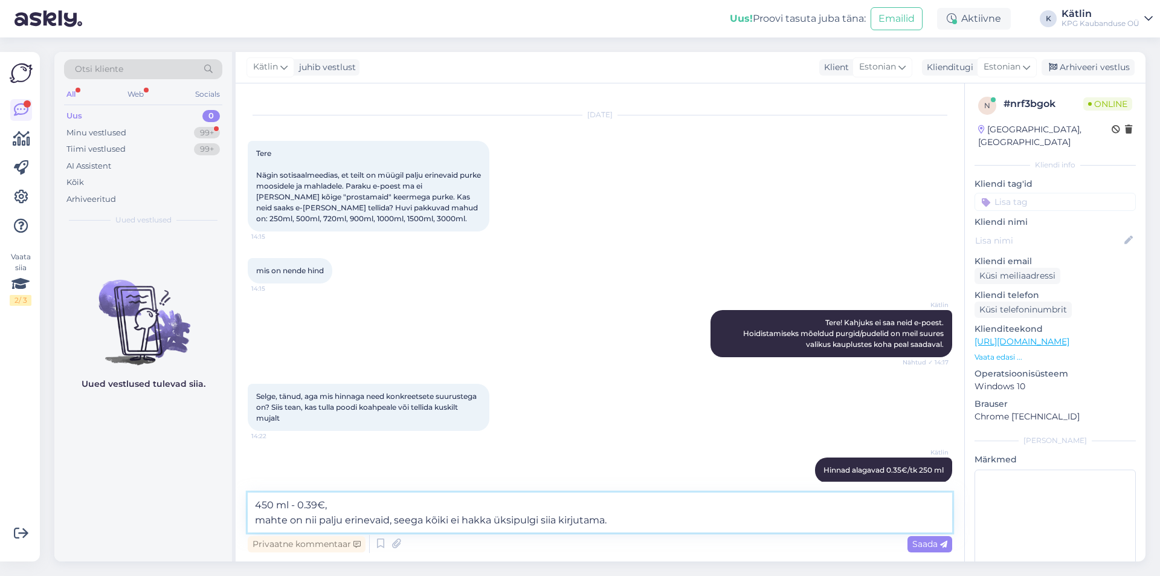
drag, startPoint x: 262, startPoint y: 518, endPoint x: 231, endPoint y: 522, distance: 31.6
click at [231, 522] on div "Otsi kliente All Web Socials Uus 0 Minu vestlused 99+ Tiimi vestlused 99+ AI As…" at bounding box center [600, 307] width 1092 height 510
click at [332, 506] on textarea "450 ml - 0.39€, Mahte on nii palju erinevaid, seega kõiki ei hakka üksipulgi si…" at bounding box center [600, 513] width 705 height 40
click at [620, 519] on textarea "450 ml - 0.39€ Mahte on nii palju erinevaid, seega kõiki ei hakka üksipulgi sii…" at bounding box center [600, 513] width 705 height 40
type textarea "450 ml - 0.39€ Mahte on nii palju erinevaid, seega kõiki ei hakka üksipulgi sii…"
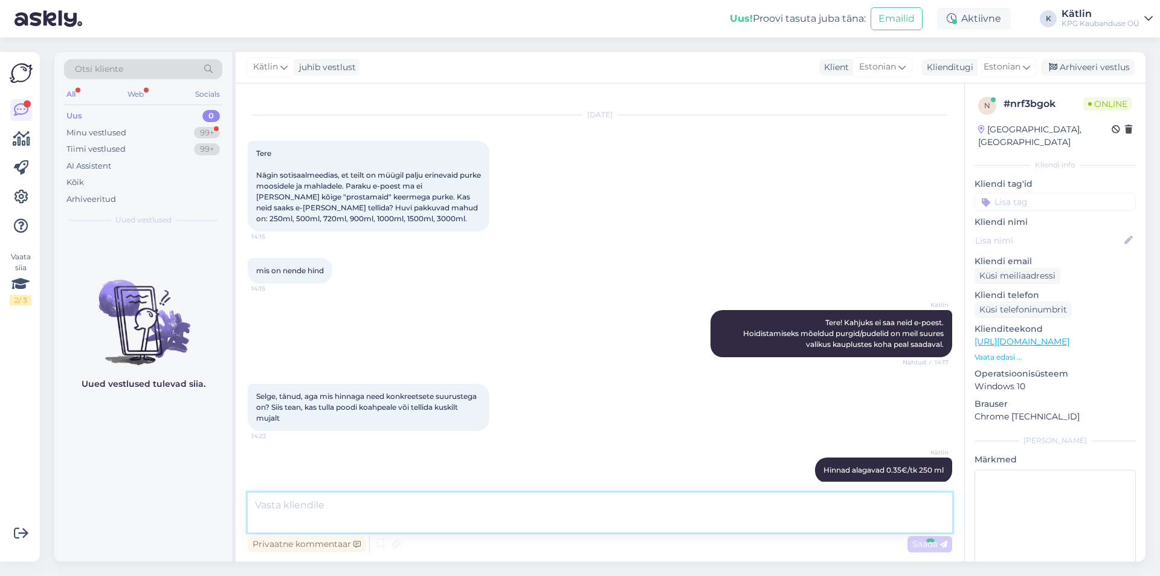
scroll to position [92, 0]
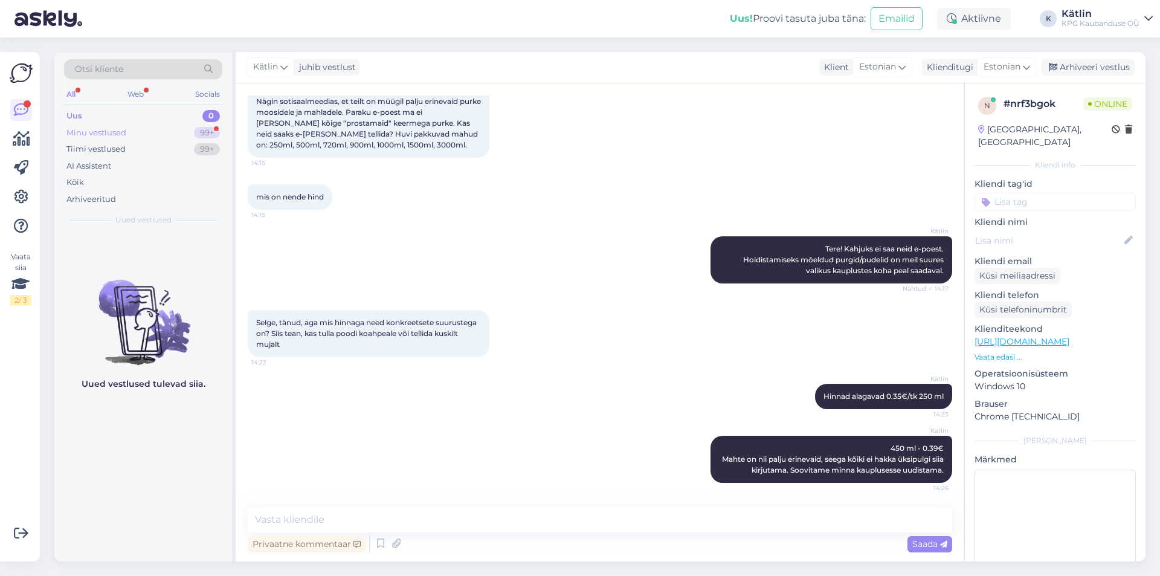
click at [128, 126] on div "Minu vestlused 99+" at bounding box center [143, 133] width 158 height 17
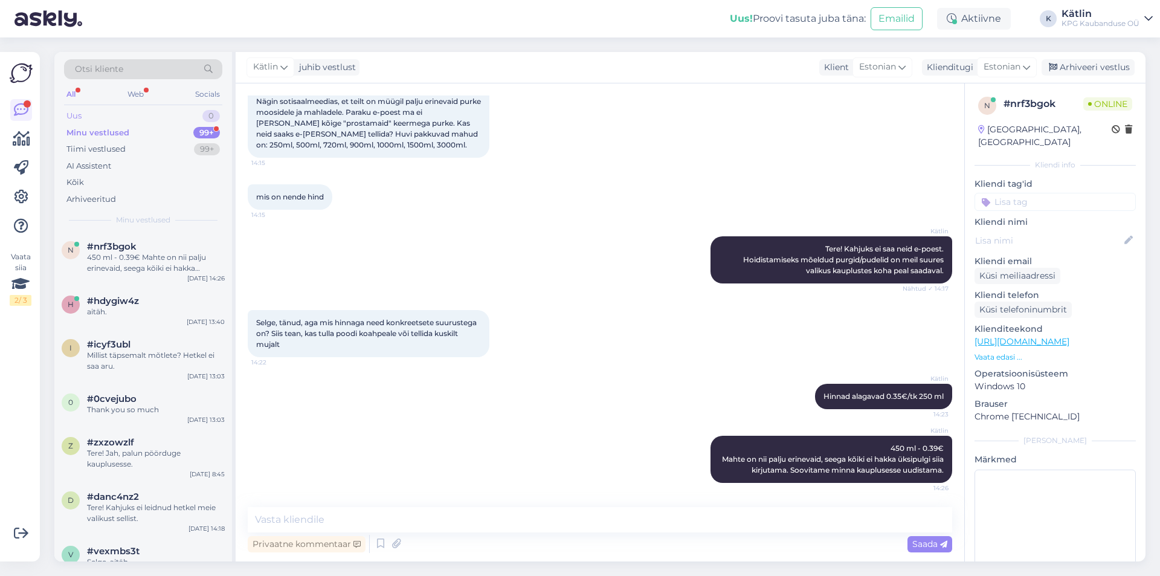
click at [103, 117] on div "Uus 0" at bounding box center [143, 116] width 158 height 17
